Goal: Browse casually

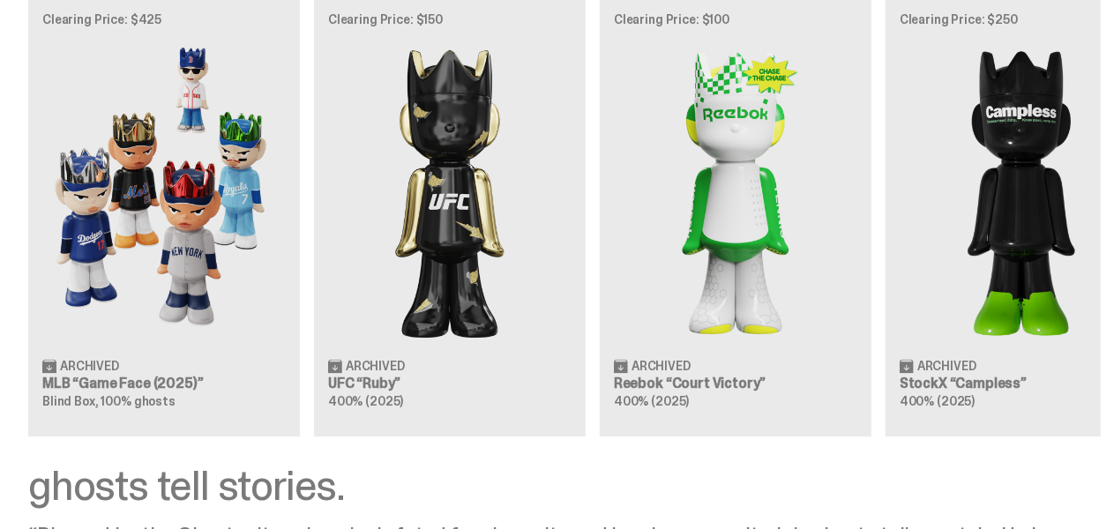
scroll to position [1413, 0]
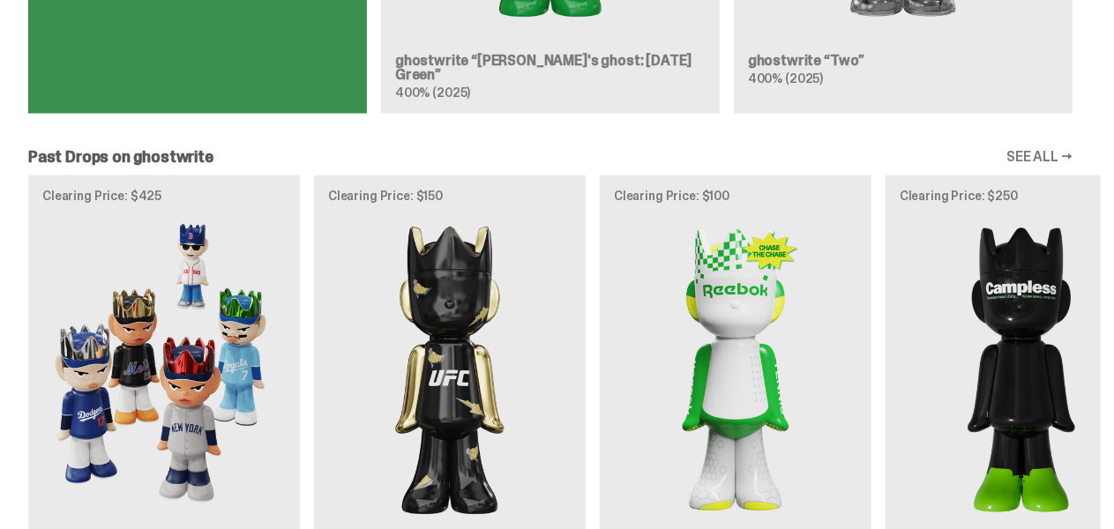
click at [763, 258] on div "Clearing Price: $425 Archived MLB “Game Face (2025)” Blind Box, 100% ghosts Cle…" at bounding box center [550, 393] width 1100 height 437
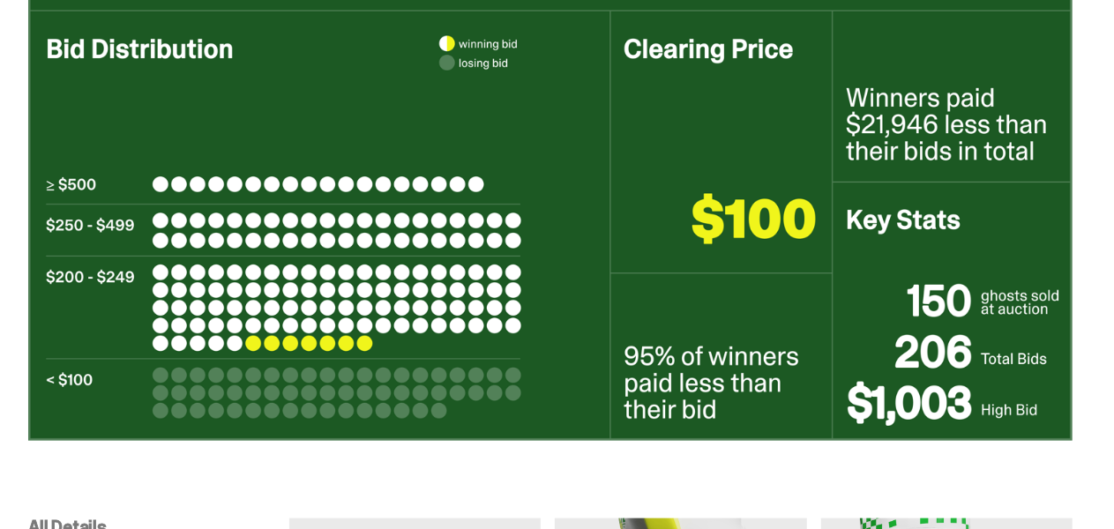
scroll to position [441, 0]
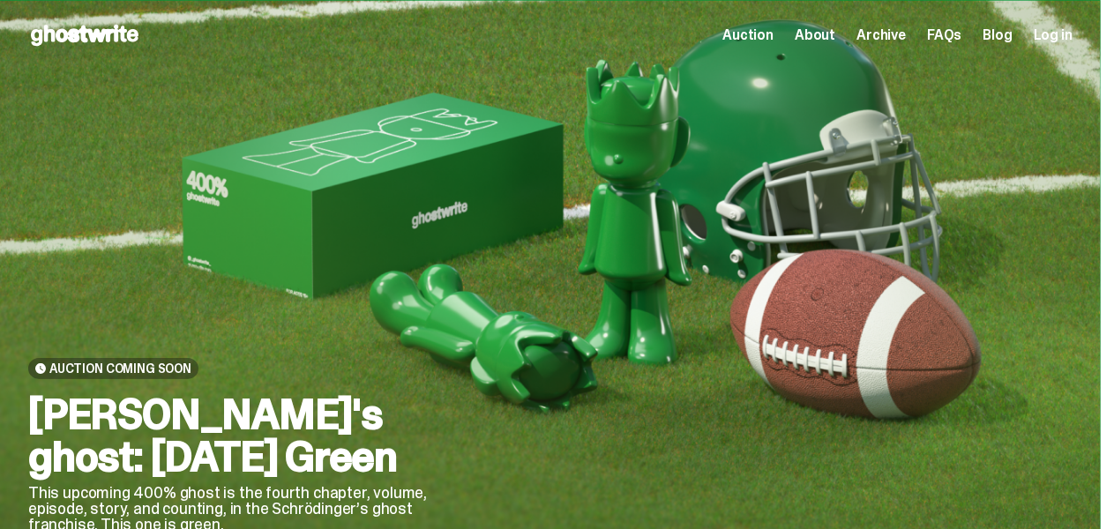
click at [770, 36] on span "Auction" at bounding box center [747, 35] width 51 height 14
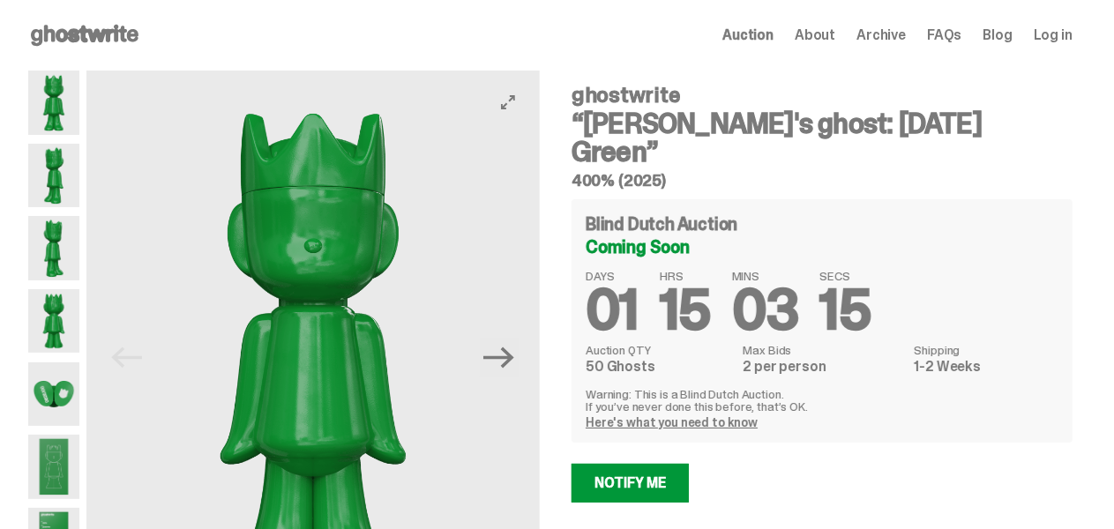
scroll to position [88, 0]
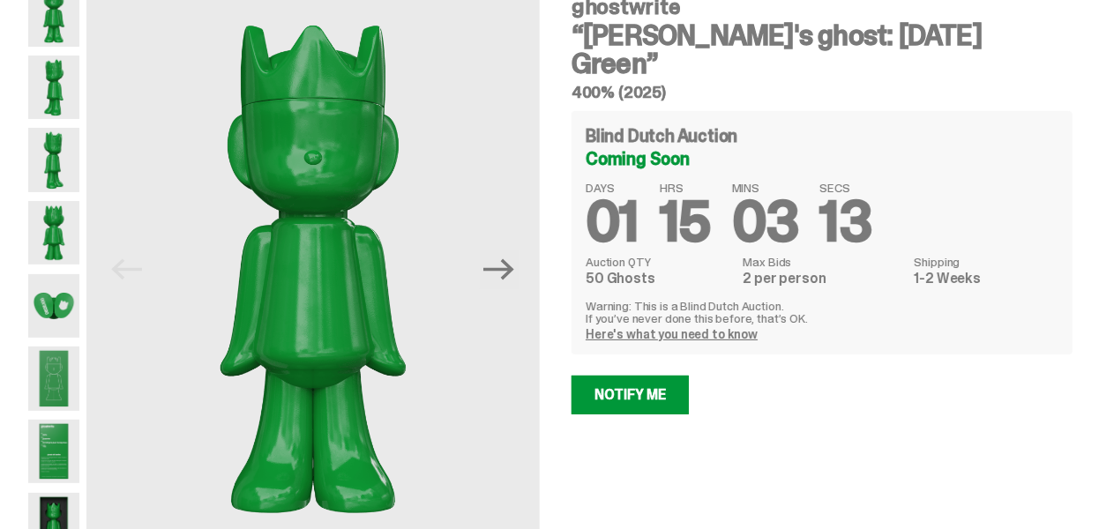
click at [75, 297] on img at bounding box center [53, 306] width 51 height 64
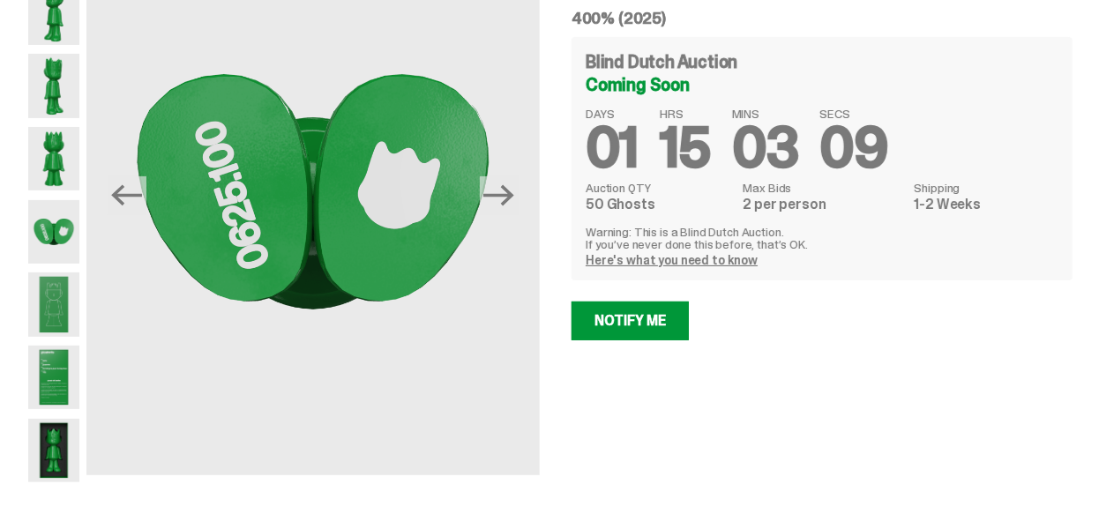
scroll to position [265, 0]
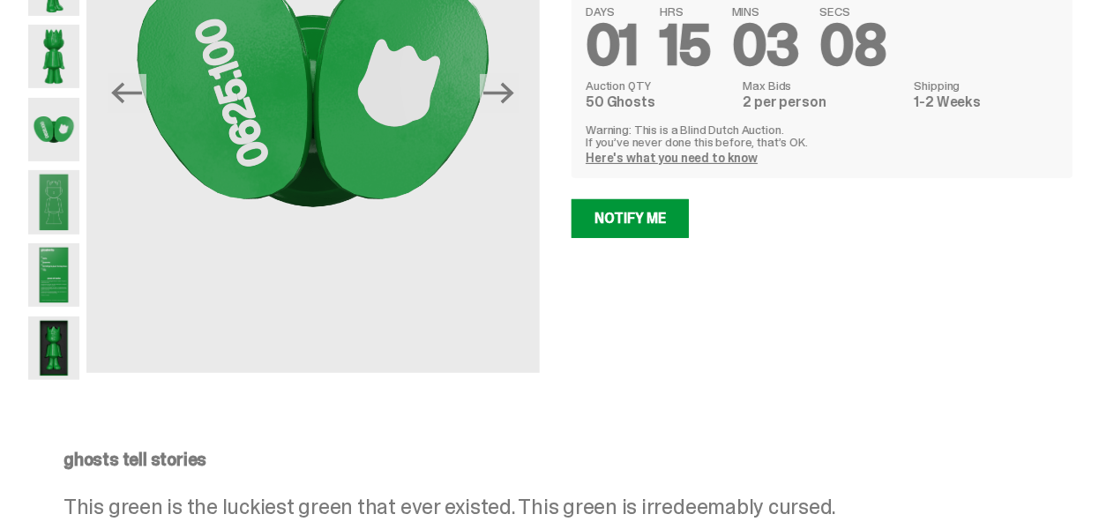
click at [71, 318] on img at bounding box center [53, 349] width 51 height 64
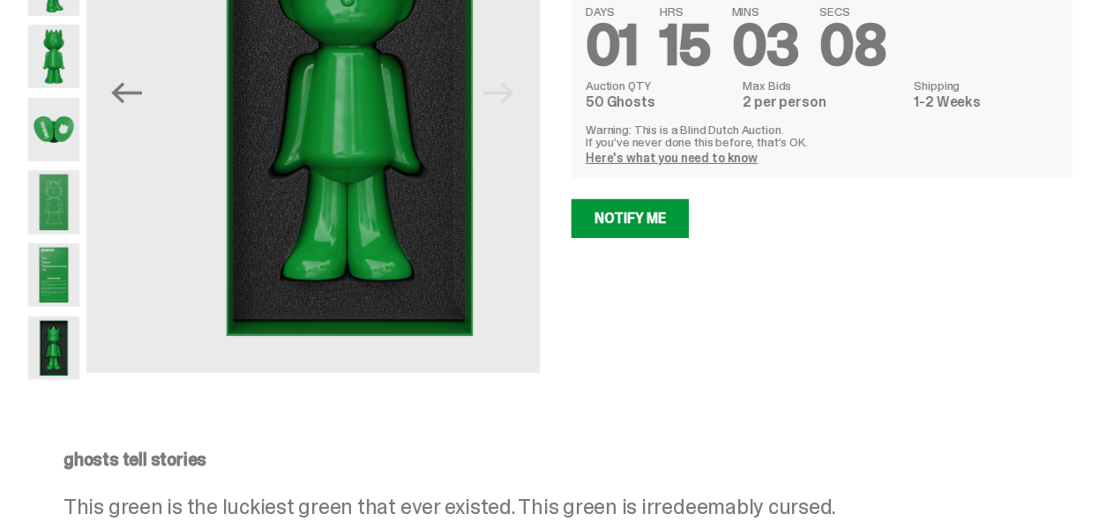
click at [64, 279] on img at bounding box center [53, 275] width 51 height 64
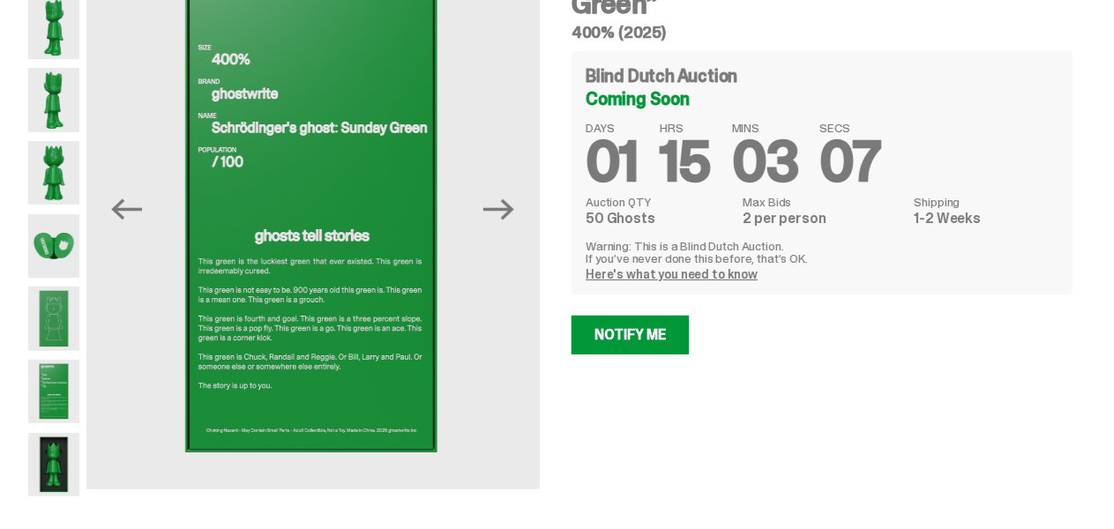
scroll to position [88, 0]
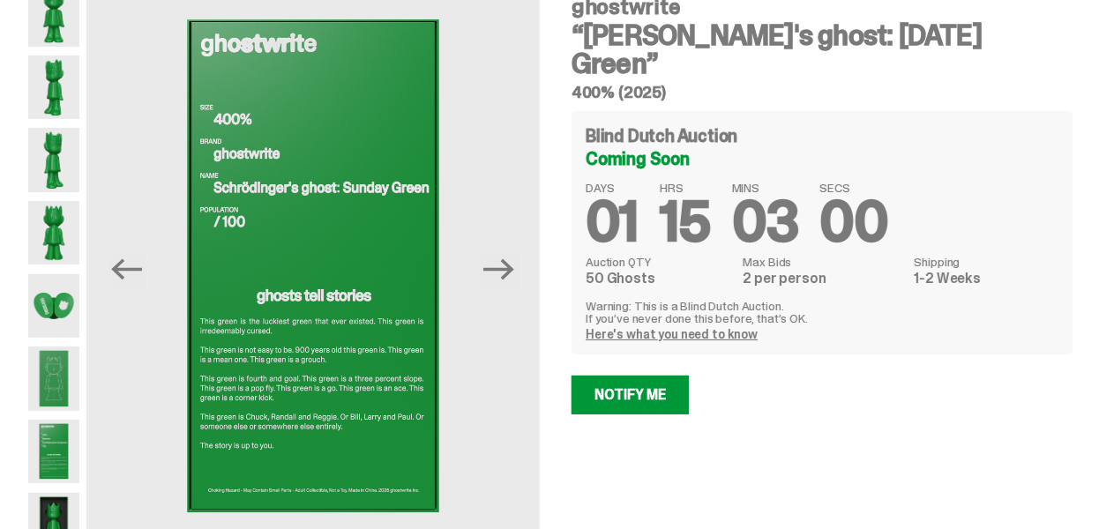
click at [59, 298] on img at bounding box center [53, 306] width 51 height 64
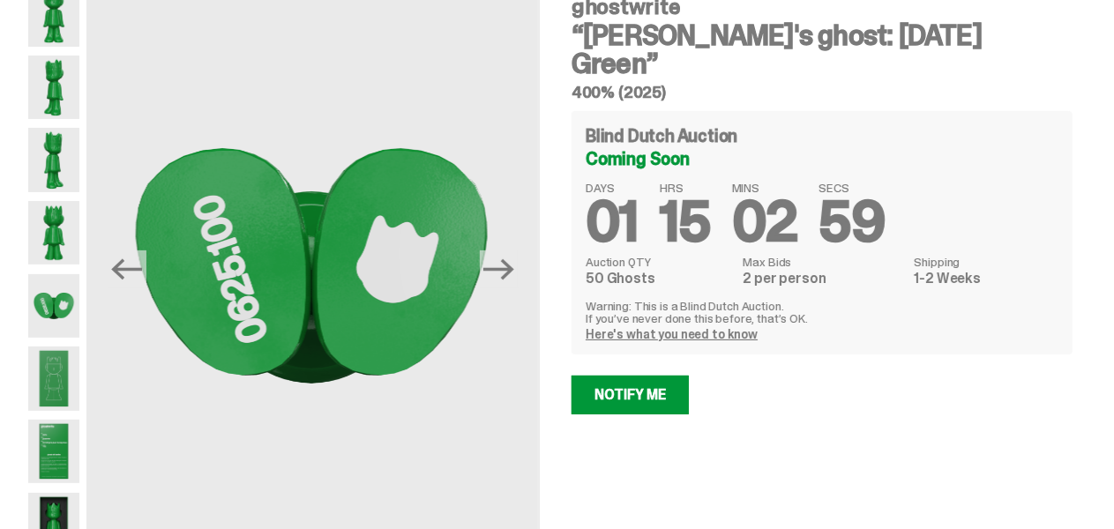
click at [66, 257] on img at bounding box center [53, 233] width 51 height 64
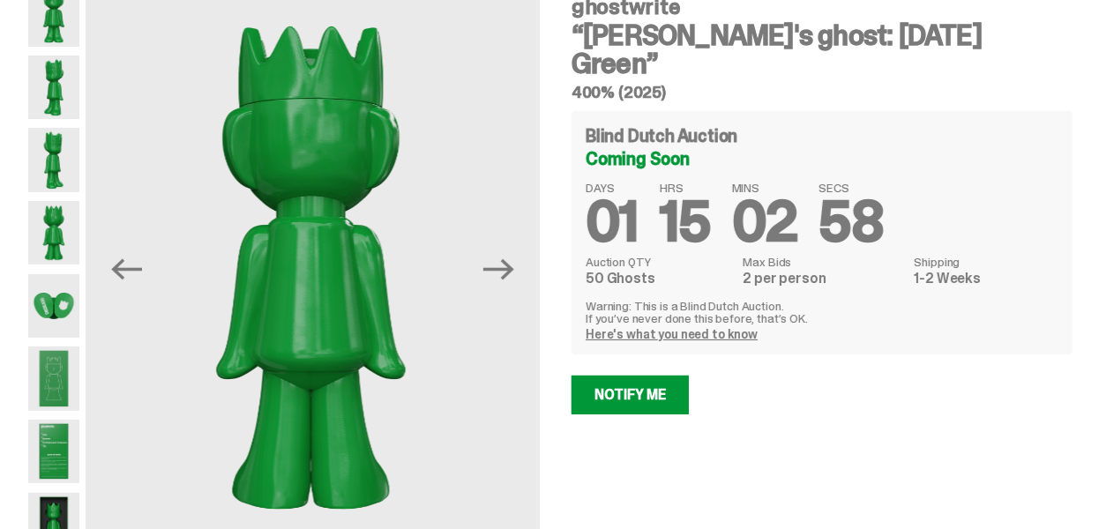
click at [75, 118] on img at bounding box center [53, 88] width 51 height 64
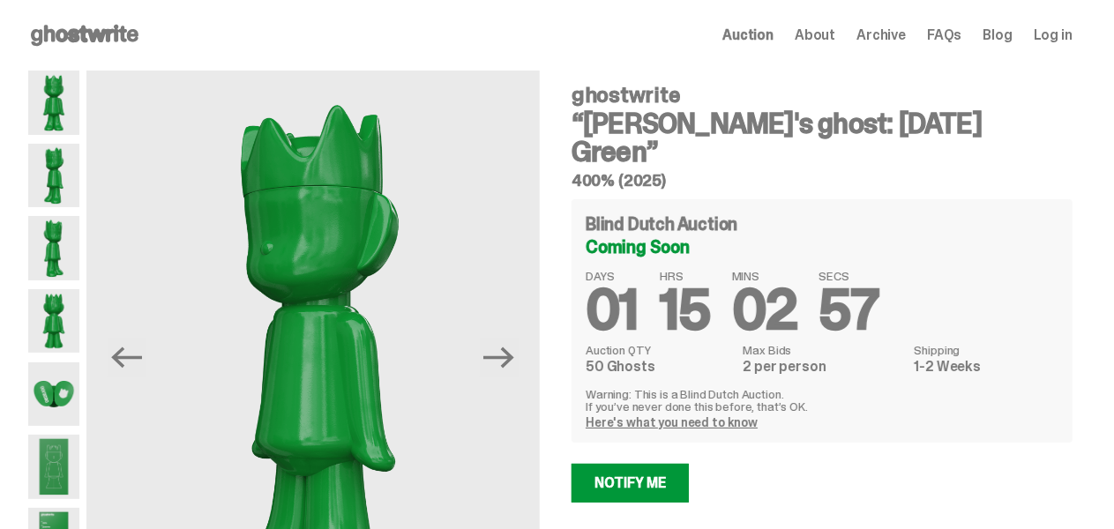
click at [75, 118] on img at bounding box center [53, 103] width 51 height 64
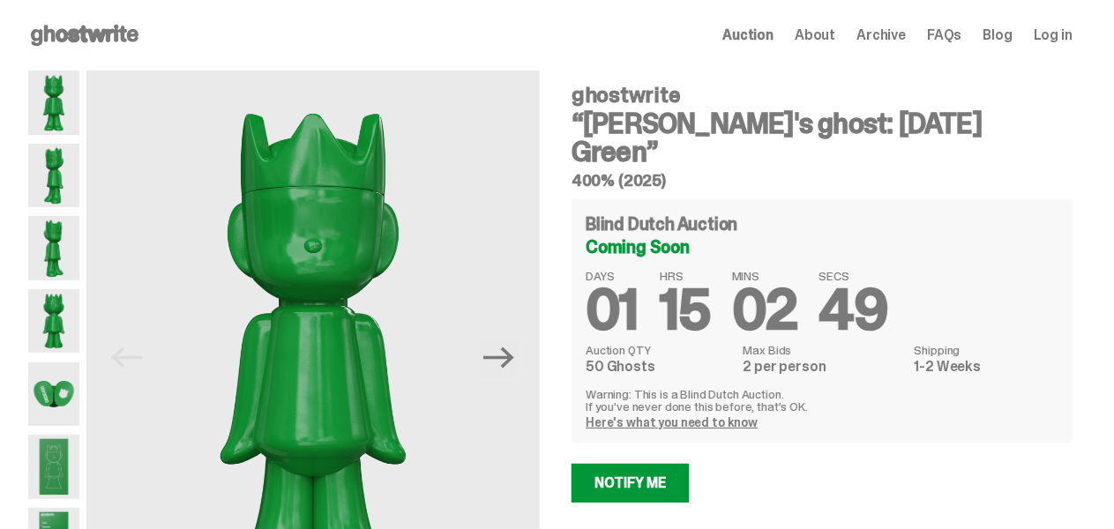
click at [771, 31] on span "Auction" at bounding box center [747, 35] width 51 height 14
click at [122, 36] on use at bounding box center [85, 35] width 108 height 21
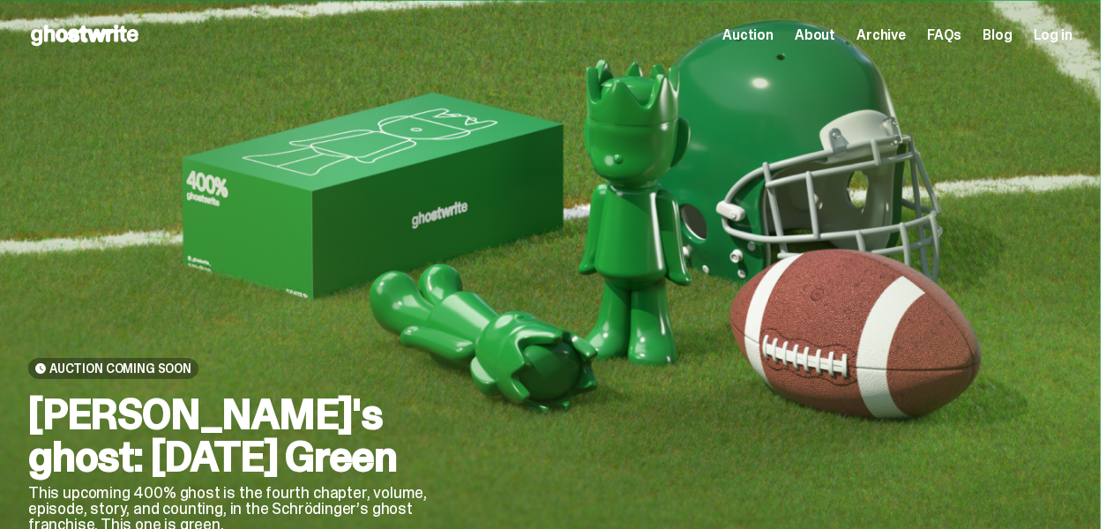
click at [886, 33] on span "Archive" at bounding box center [880, 35] width 49 height 14
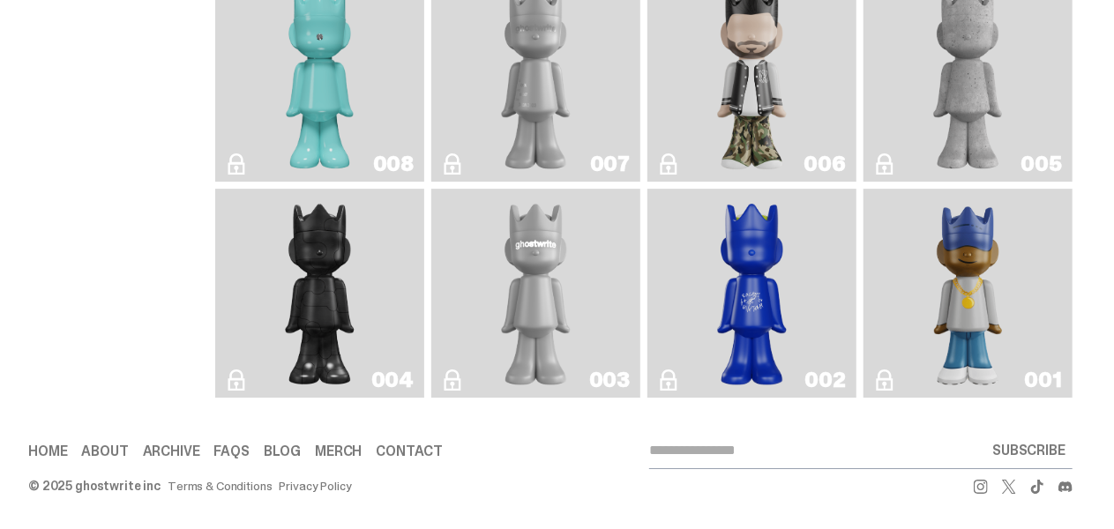
scroll to position [2877, 0]
click at [896, 283] on link "001" at bounding box center [968, 293] width 188 height 195
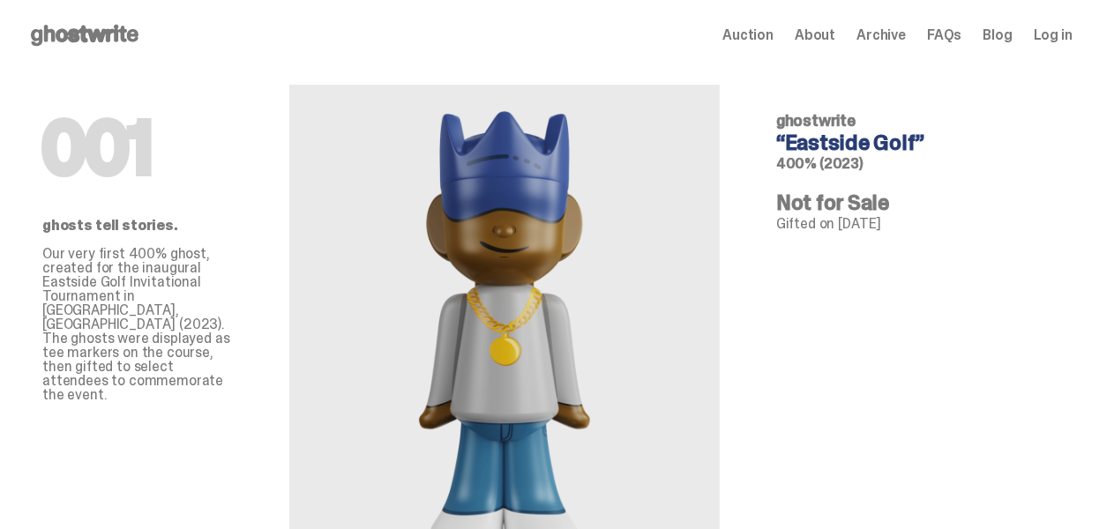
click at [905, 29] on span "Archive" at bounding box center [880, 35] width 49 height 14
